Goal: Task Accomplishment & Management: Use online tool/utility

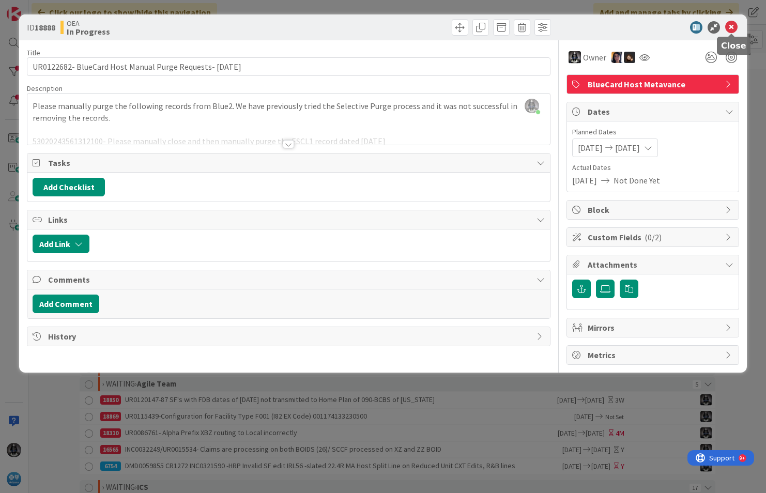
click at [728, 25] on icon at bounding box center [732, 27] width 12 height 12
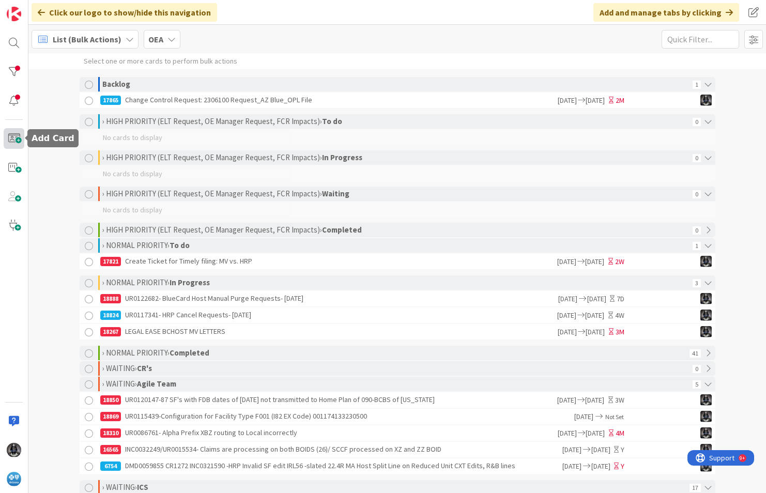
click at [20, 139] on span at bounding box center [14, 138] width 21 height 21
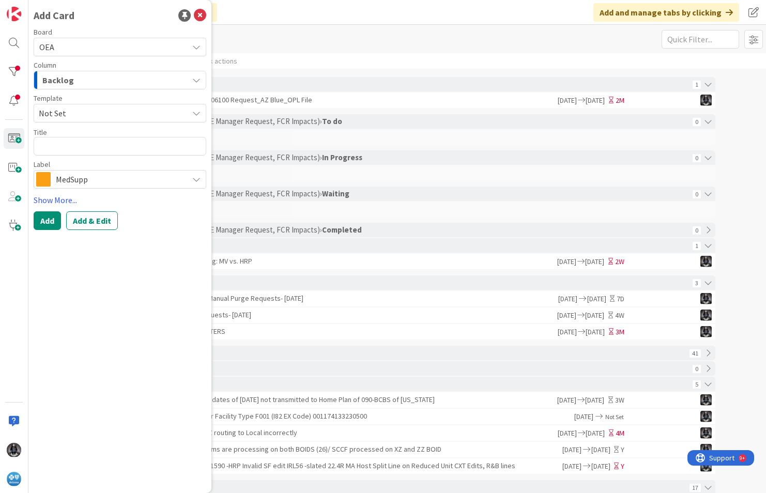
click at [196, 78] on icon "button" at bounding box center [196, 80] width 8 height 8
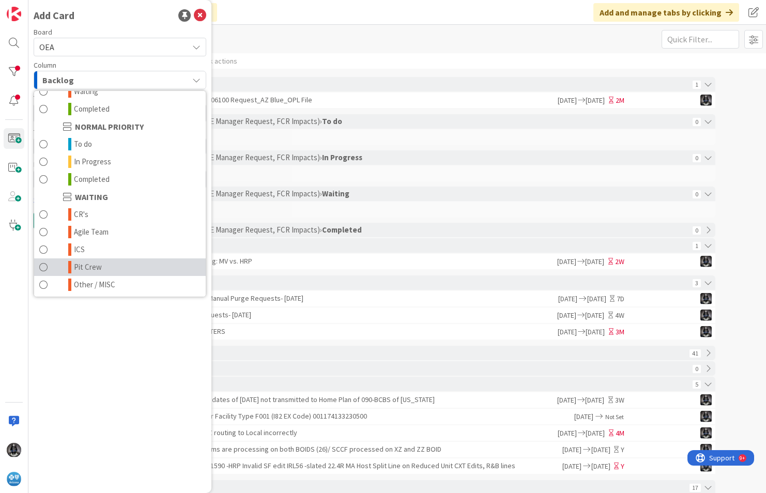
scroll to position [101, 0]
click at [88, 249] on link "ICS" at bounding box center [120, 249] width 172 height 18
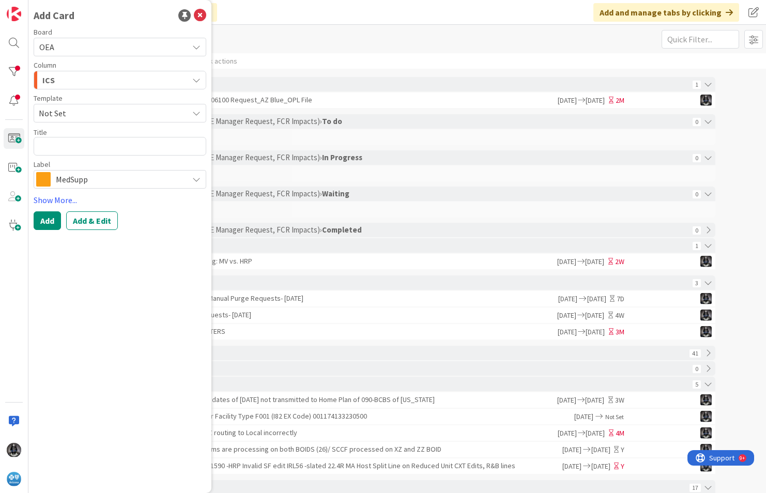
click at [199, 183] on icon at bounding box center [196, 179] width 8 height 8
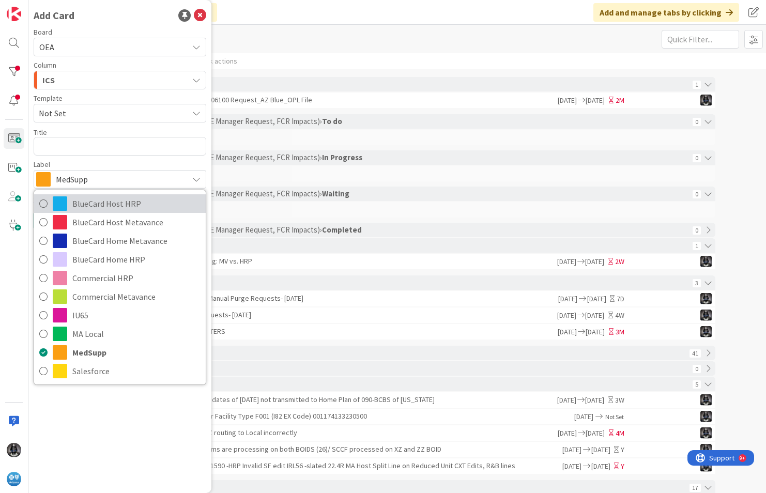
click at [94, 204] on span "BlueCard Host HRP" at bounding box center [136, 204] width 128 height 16
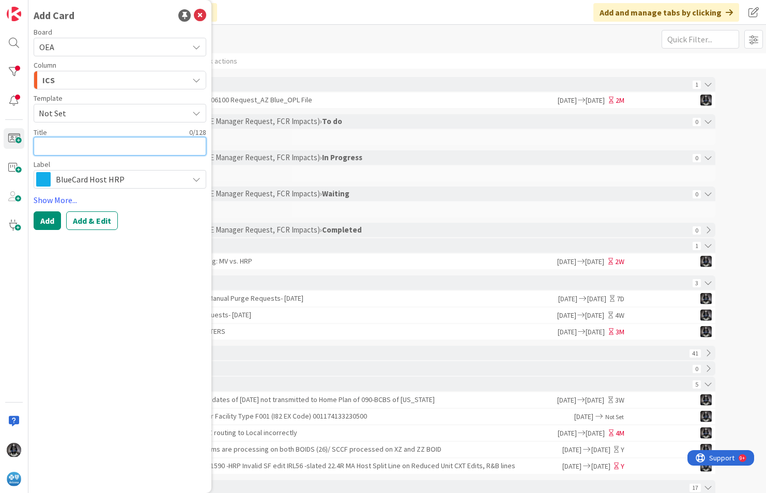
click at [41, 142] on textarea at bounding box center [120, 146] width 173 height 19
paste textarea "2 BCHost HRP claims pending with Adjudication Trigger"
type textarea "x"
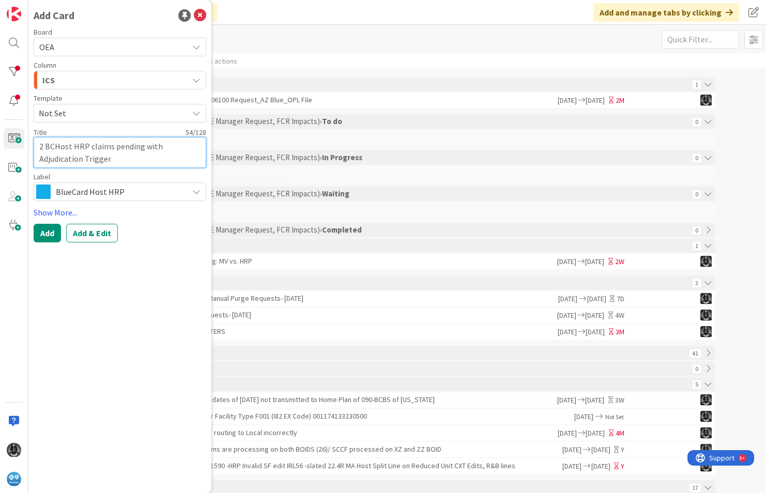
type textarea "2 BCHost HRP claims pending with Adjudication Trigger"
click at [131, 159] on textarea "2 BCHost HRP claims pending with Adjudication Trigger" at bounding box center [120, 152] width 173 height 31
paste textarea "any in-network tier and user message code "Assistant surgeon payment redu"
type textarea "x"
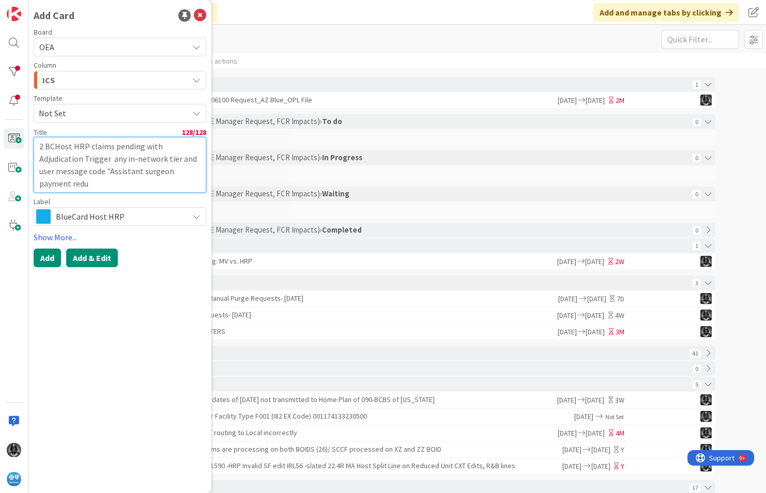
type textarea "2 BCHost HRP claims pending with Adjudication Trigger any in-network tier and u…"
click at [99, 254] on button "Add & Edit" at bounding box center [92, 258] width 52 height 19
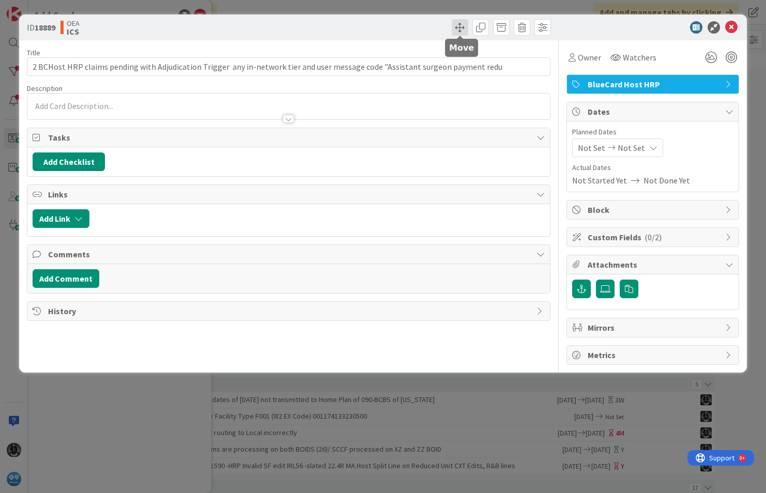
click at [459, 25] on span at bounding box center [460, 27] width 17 height 17
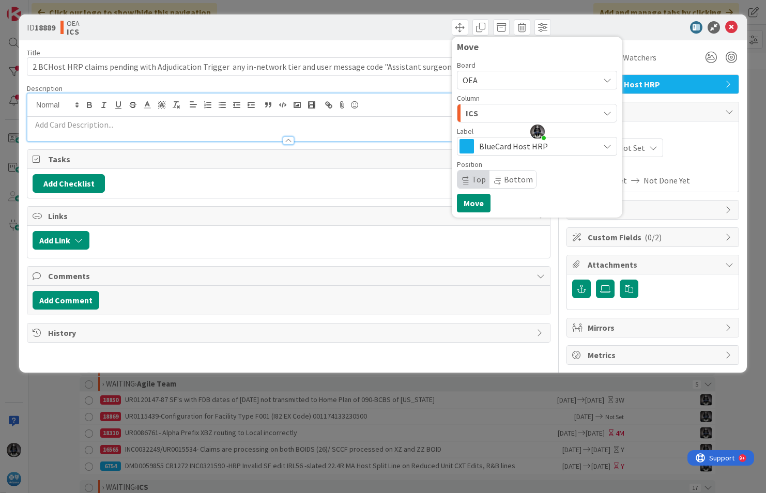
click at [49, 99] on div "[PERSON_NAME] just joined" at bounding box center [288, 118] width 523 height 48
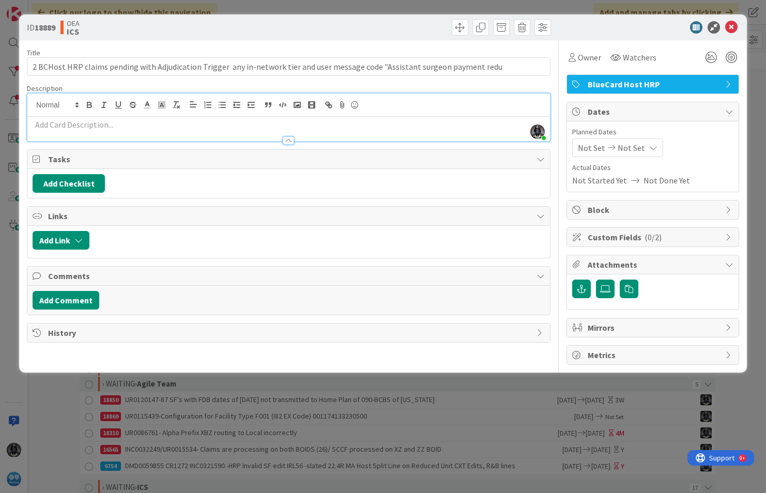
click at [50, 124] on p at bounding box center [289, 125] width 513 height 12
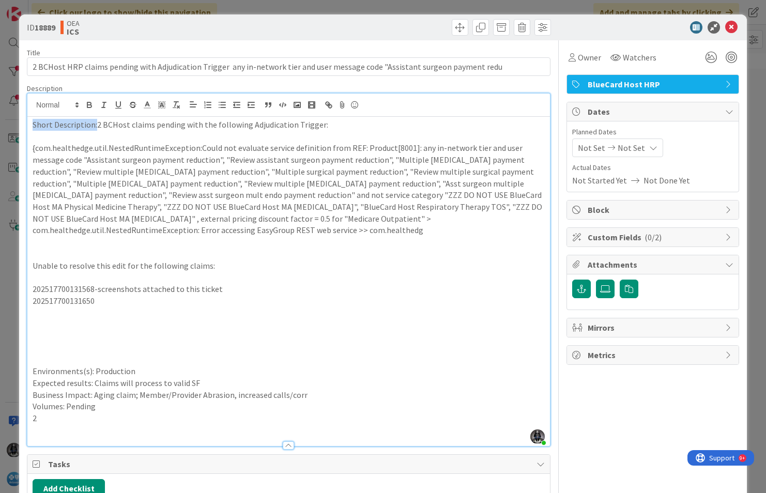
drag, startPoint x: 94, startPoint y: 123, endPoint x: 15, endPoint y: 123, distance: 79.1
click at [16, 123] on div "ID 18889 OEA ICS Move Move Title 128 / 128 2 BCHost HRP claims pending with Adj…" at bounding box center [383, 246] width 766 height 493
click at [87, 103] on icon "button" at bounding box center [89, 103] width 4 height 3
drag, startPoint x: 88, startPoint y: 371, endPoint x: 17, endPoint y: 368, distance: 70.9
click at [17, 368] on div "ID 18889 OEA ICS Move Move Title 128 / 128 2 BCHost HRP claims pending with Adj…" at bounding box center [383, 246] width 766 height 493
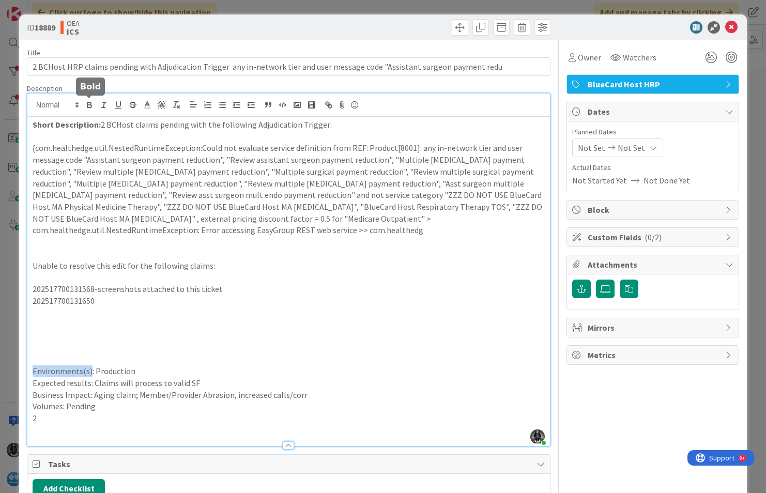
drag, startPoint x: 88, startPoint y: 102, endPoint x: 87, endPoint y: 128, distance: 25.3
click at [87, 102] on icon "button" at bounding box center [89, 103] width 4 height 3
drag, startPoint x: 91, startPoint y: 384, endPoint x: 58, endPoint y: 233, distance: 154.5
click at [18, 375] on div "ID 18889 OEA ICS Move Move Title 128 / 128 2 BCHost HRP claims pending with Adj…" at bounding box center [383, 246] width 766 height 493
click at [90, 103] on icon "button" at bounding box center [89, 104] width 9 height 9
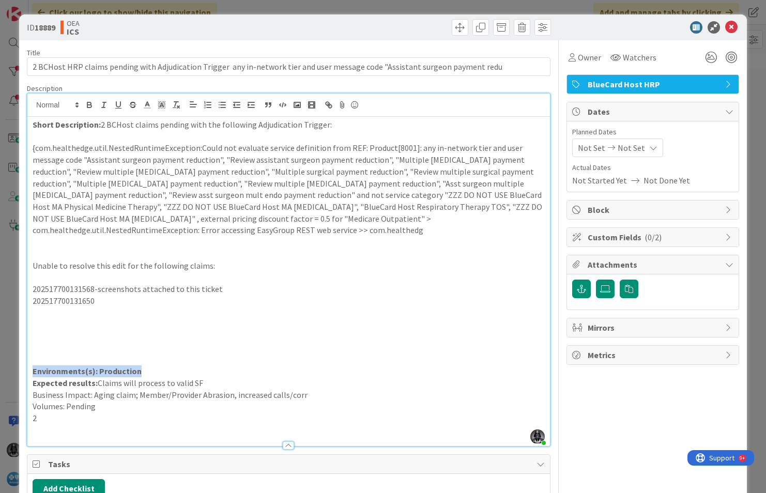
click at [98, 371] on strong "Environments(s): Production" at bounding box center [87, 371] width 109 height 10
click at [106, 372] on strong "Environments(s): Production" at bounding box center [87, 371] width 109 height 10
drag, startPoint x: 106, startPoint y: 371, endPoint x: 175, endPoint y: 352, distance: 72.0
click at [109, 370] on strong "Environments(s): Production" at bounding box center [87, 371] width 109 height 10
drag, startPoint x: 199, startPoint y: 325, endPoint x: 204, endPoint y: 308, distance: 17.8
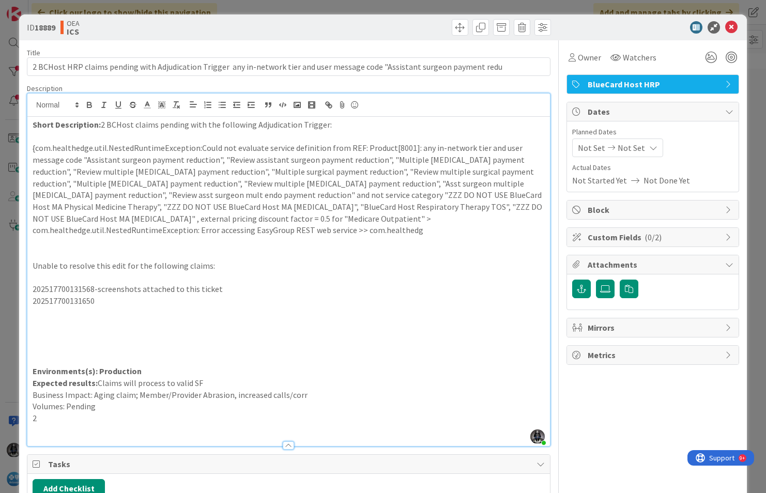
click at [202, 319] on p at bounding box center [289, 325] width 513 height 12
drag, startPoint x: 97, startPoint y: 371, endPoint x: 164, endPoint y: 375, distance: 67.4
click at [164, 375] on p "Environments(s): Production" at bounding box center [289, 372] width 513 height 12
click at [87, 102] on icon "button" at bounding box center [89, 103] width 4 height 3
drag, startPoint x: 90, startPoint y: 395, endPoint x: 27, endPoint y: 395, distance: 62.6
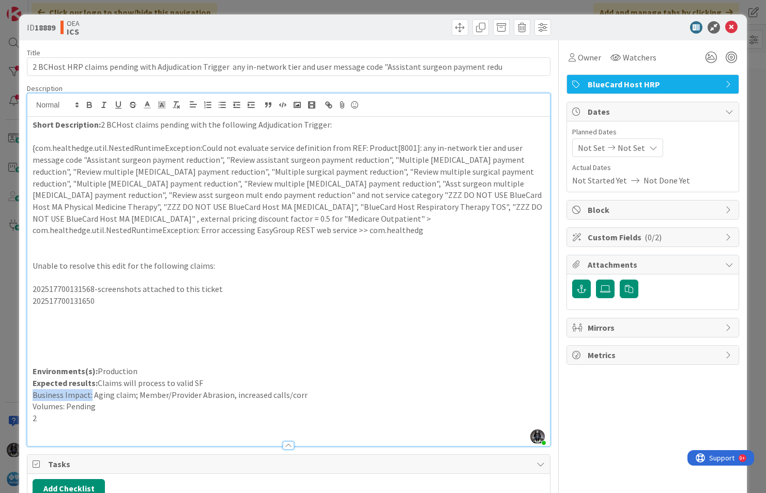
click at [27, 395] on div "Short Description: 2 BCHost claims pending with the following Adjudication Trig…" at bounding box center [288, 281] width 523 height 329
click at [91, 103] on icon "button" at bounding box center [89, 103] width 4 height 3
drag, startPoint x: 65, startPoint y: 406, endPoint x: 31, endPoint y: 404, distance: 34.2
click at [31, 404] on div "Short Description: 2 BCHost claims pending with the following Adjudication Trig…" at bounding box center [288, 281] width 523 height 329
click at [89, 105] on icon "button" at bounding box center [89, 106] width 4 height 3
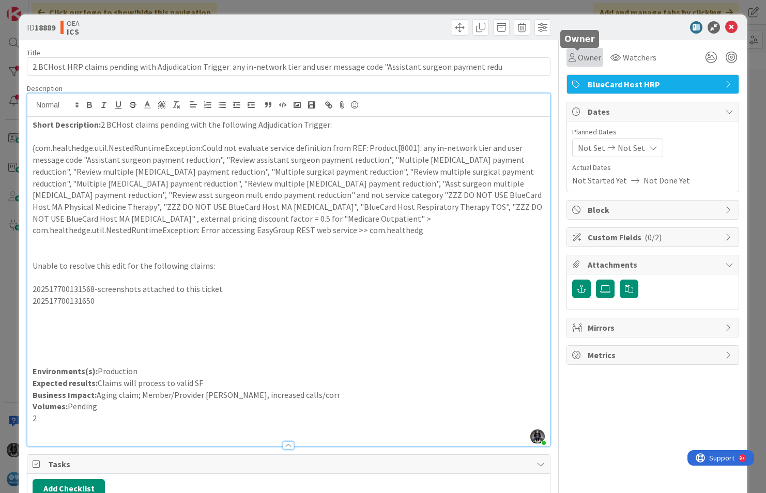
click at [578, 56] on span "Owner" at bounding box center [589, 57] width 23 height 12
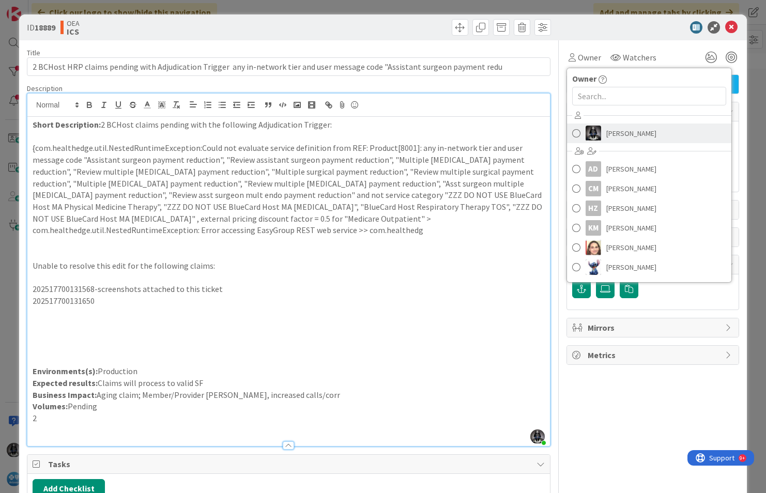
click at [608, 134] on span "[PERSON_NAME]" at bounding box center [632, 134] width 50 height 16
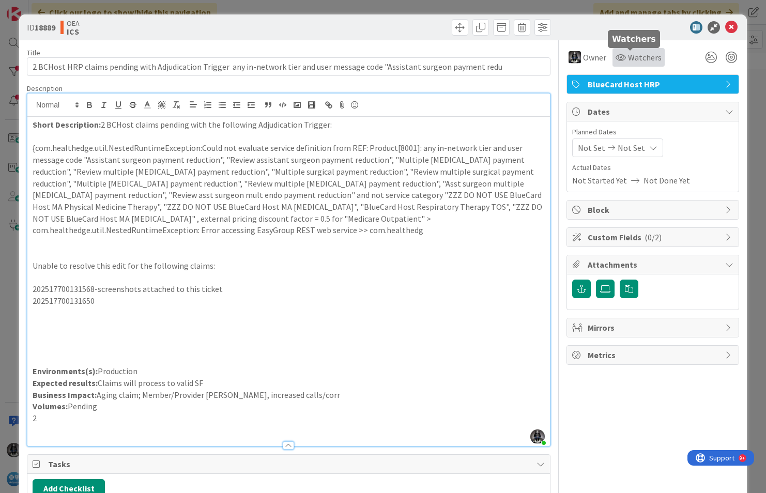
click at [628, 56] on span "Watchers" at bounding box center [645, 57] width 34 height 12
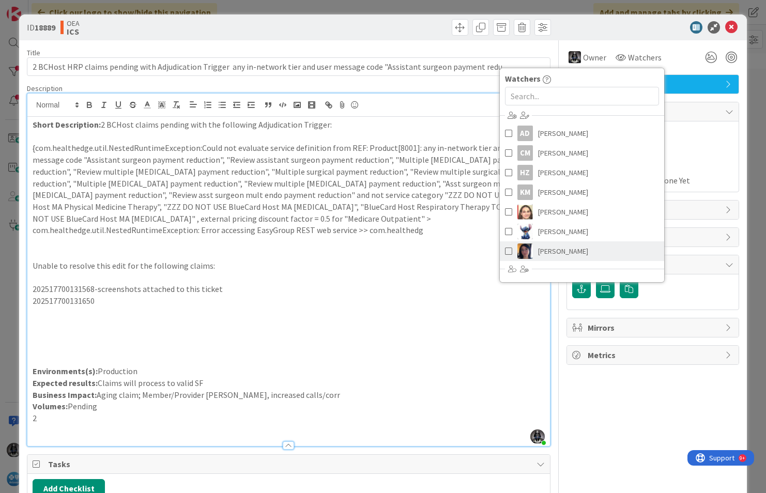
click at [548, 250] on span "[PERSON_NAME]" at bounding box center [563, 252] width 50 height 16
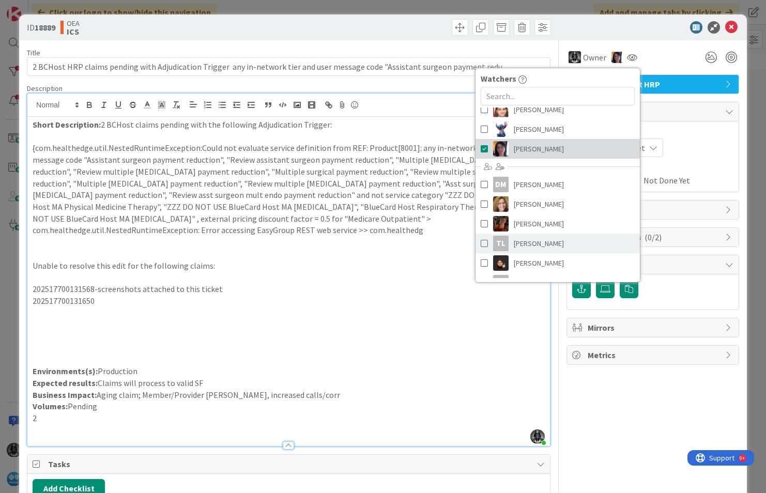
scroll to position [103, 0]
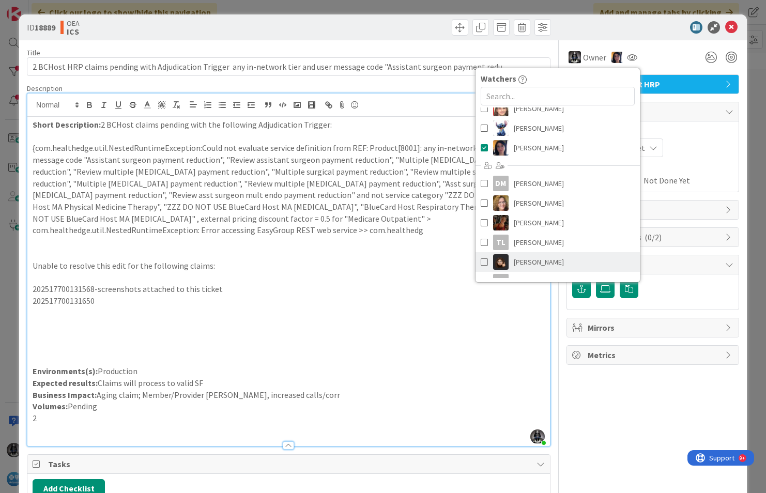
drag, startPoint x: 518, startPoint y: 262, endPoint x: 598, endPoint y: 212, distance: 94.3
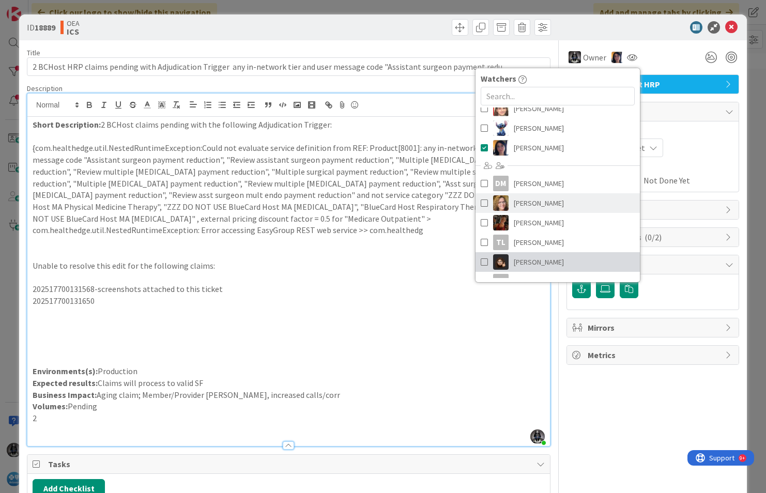
click at [519, 261] on span "[PERSON_NAME]" at bounding box center [539, 262] width 50 height 16
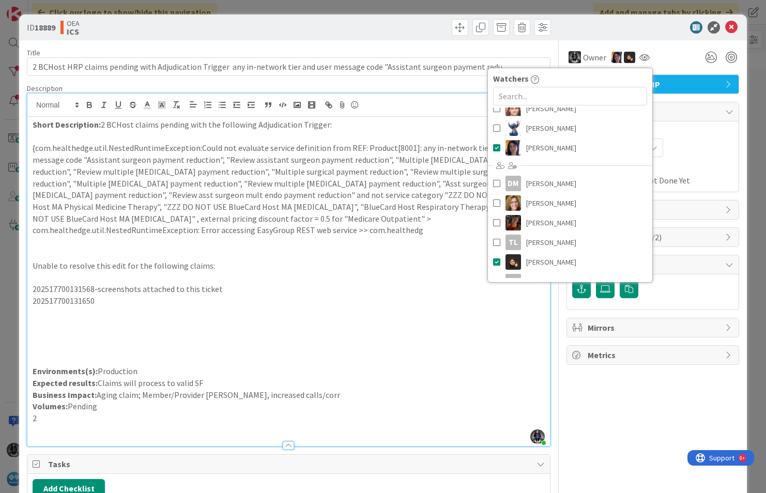
click at [674, 146] on div "Not Set Not Set" at bounding box center [653, 148] width 161 height 19
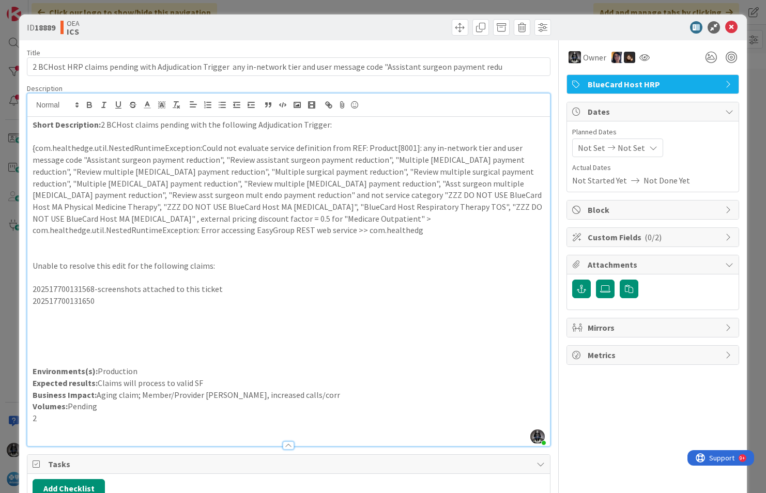
click at [591, 149] on span "Not Set" at bounding box center [591, 148] width 27 height 12
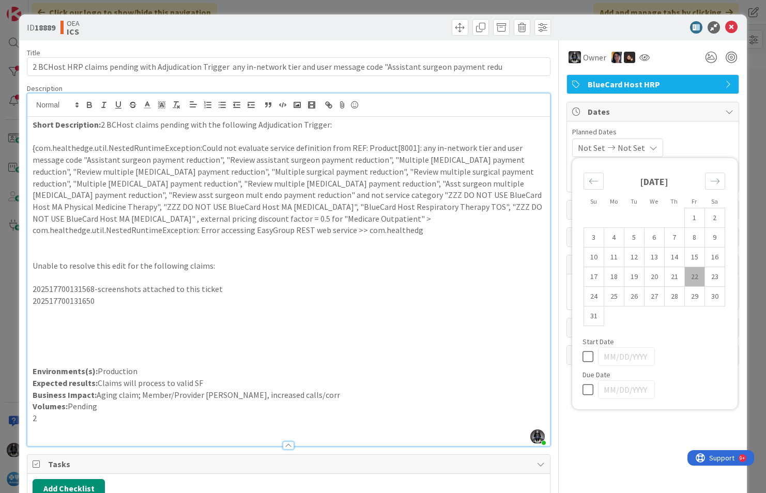
click at [688, 273] on td "22" at bounding box center [695, 277] width 20 height 20
type input "[DATE]"
click at [688, 297] on td "29" at bounding box center [695, 297] width 20 height 20
type input "[DATE]"
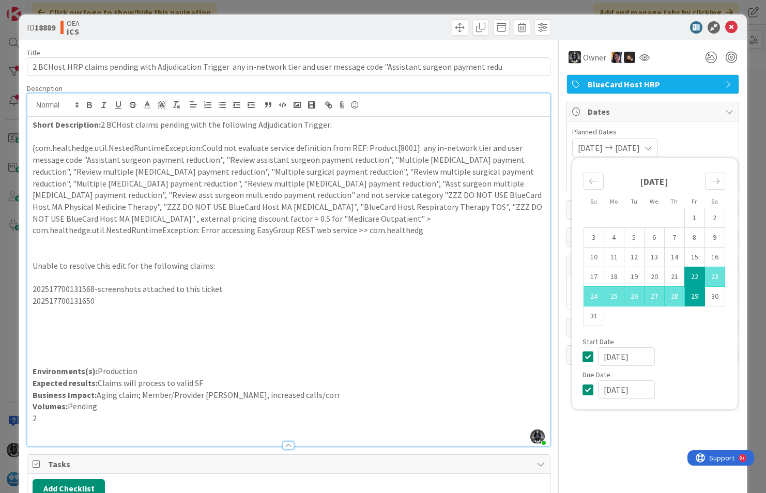
click at [510, 282] on p at bounding box center [289, 278] width 513 height 12
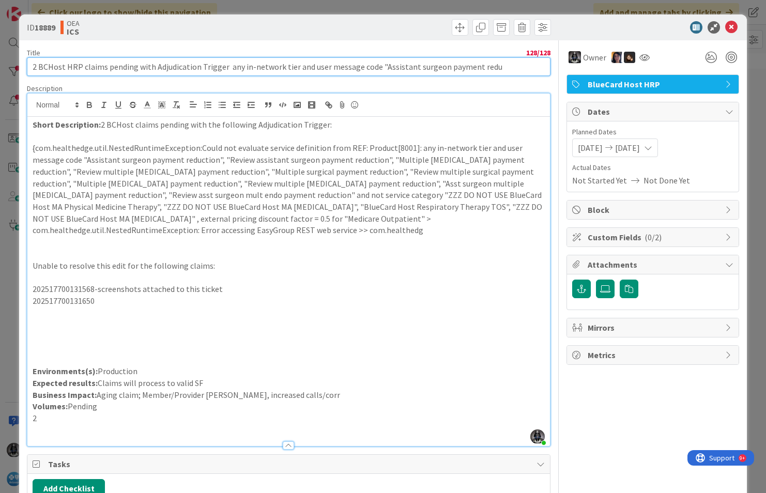
click at [398, 71] on input "2 BCHost HRP claims pending with Adjudication Trigger any in-network tier and u…" at bounding box center [289, 66] width 524 height 19
drag, startPoint x: 440, startPoint y: 67, endPoint x: 511, endPoint y: 65, distance: 71.4
click at [511, 65] on input "2 BCHost HRP claims pending with Adjudication Trigger any in-network tier and u…" at bounding box center [289, 66] width 524 height 19
click at [28, 65] on input "2 BCHost HRP claims pending with Adjudication Trigger any in-network tier and u…" at bounding box center [289, 66] width 524 height 19
paste input "UR0122693"
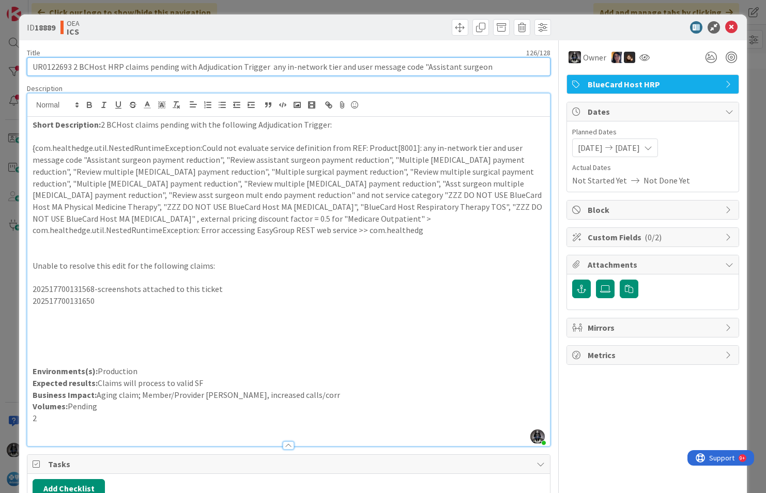
type input "UR0122693 2 BCHost HRP claims pending with Adjudication Trigger any in-network …"
drag, startPoint x: 73, startPoint y: 67, endPoint x: 481, endPoint y: 68, distance: 407.5
click at [481, 68] on input "UR0122693 2 BCHost HRP claims pending with Adjudication Trigger any in-network …" at bounding box center [289, 66] width 524 height 19
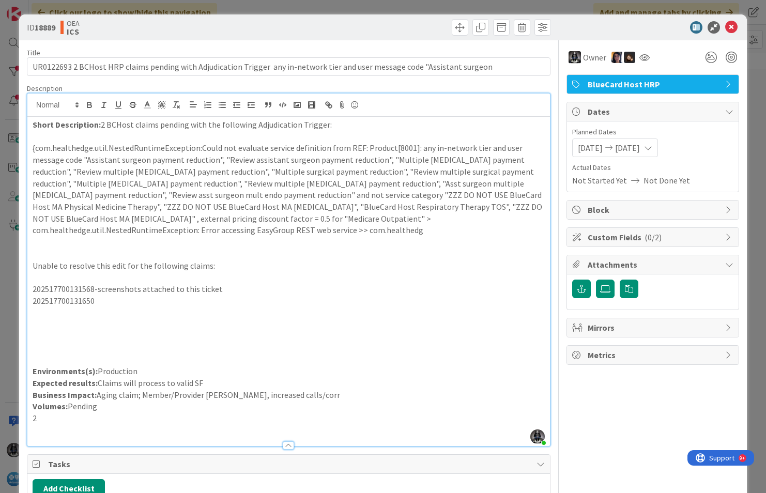
click at [343, 149] on p "{com.healthedge.util.NestedRuntimeException:Could not evaluate service definiti…" at bounding box center [289, 189] width 513 height 94
drag, startPoint x: 412, startPoint y: 148, endPoint x: 221, endPoint y: 164, distance: 191.5
click at [221, 164] on p "{com.healthedge.util.NestedRuntimeException:Could not evaluate service definiti…" at bounding box center [289, 189] width 513 height 94
copy p "any in-network tier and user message code "Assistant surgeon payment reduction","
click at [63, 303] on p "202517700131650" at bounding box center [289, 301] width 513 height 12
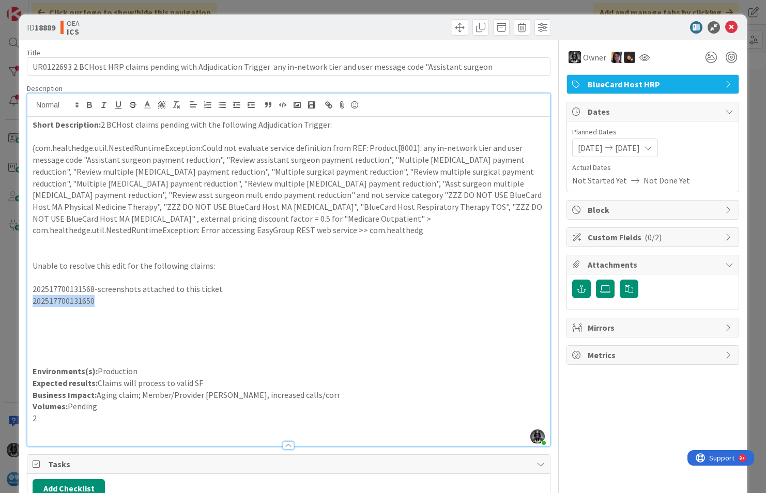
click at [63, 303] on p "202517700131650" at bounding box center [289, 301] width 513 height 12
copy p "202517700131650"
